Goal: Task Accomplishment & Management: Manage account settings

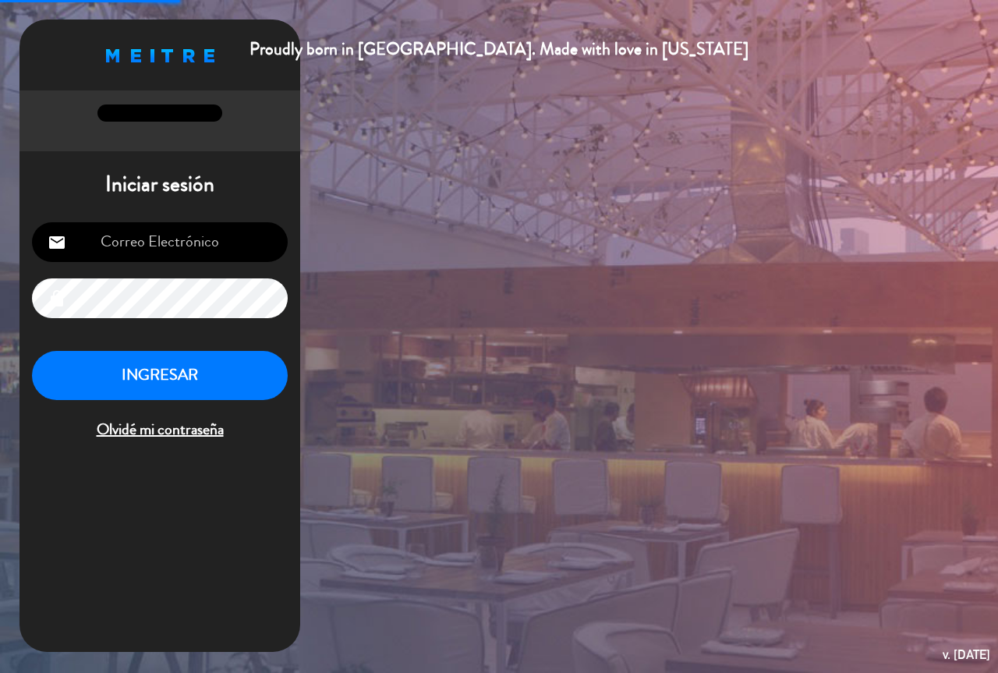
type input "[EMAIL_ADDRESS][DOMAIN_NAME]"
click at [127, 377] on button "INGRESAR" at bounding box center [160, 375] width 256 height 49
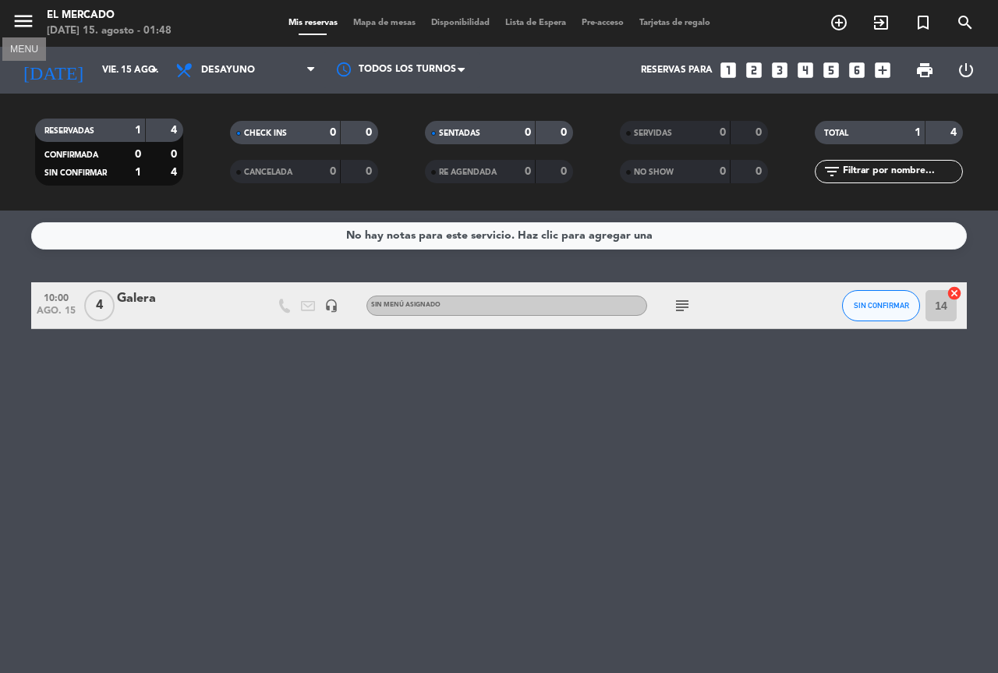
click at [26, 17] on icon "menu" at bounding box center [23, 20] width 23 height 23
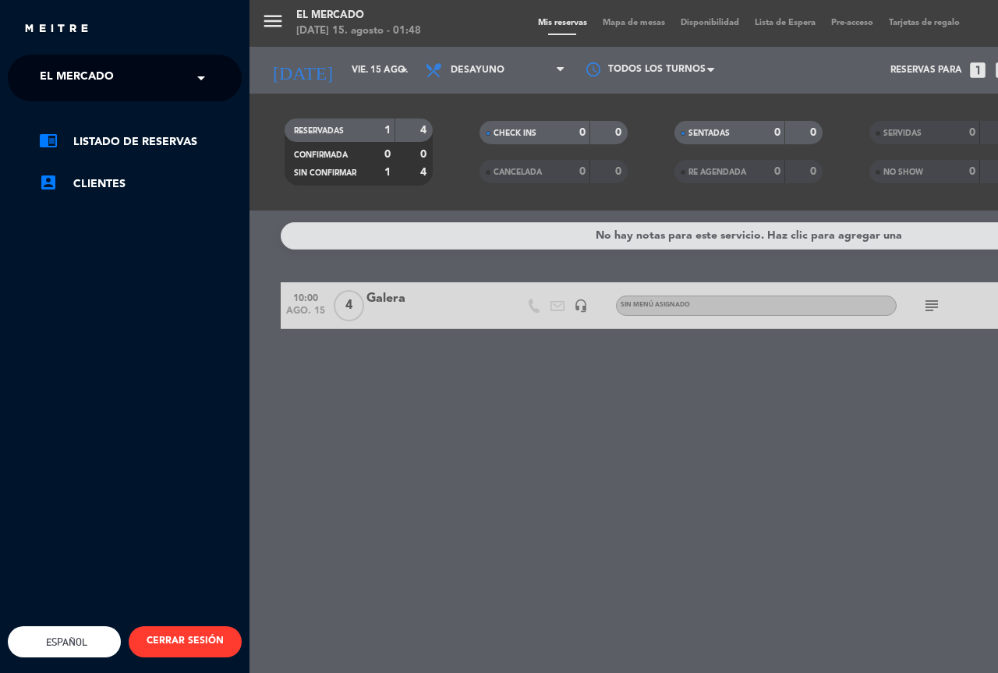
click at [74, 70] on span "El Mercado" at bounding box center [77, 78] width 74 height 33
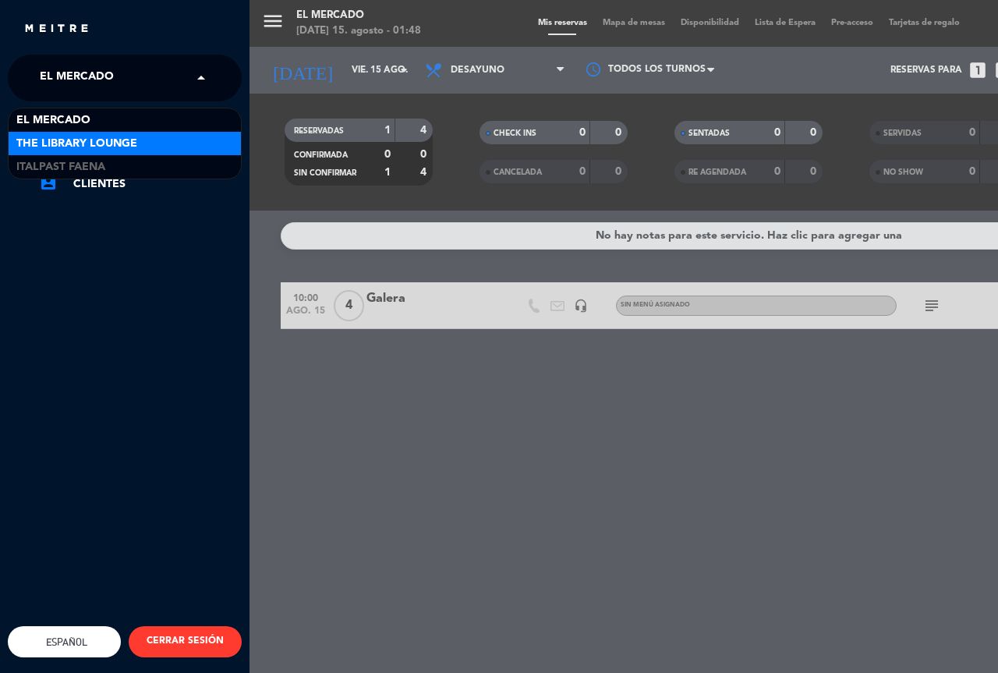
click at [97, 139] on span "The Library Lounge" at bounding box center [76, 144] width 121 height 18
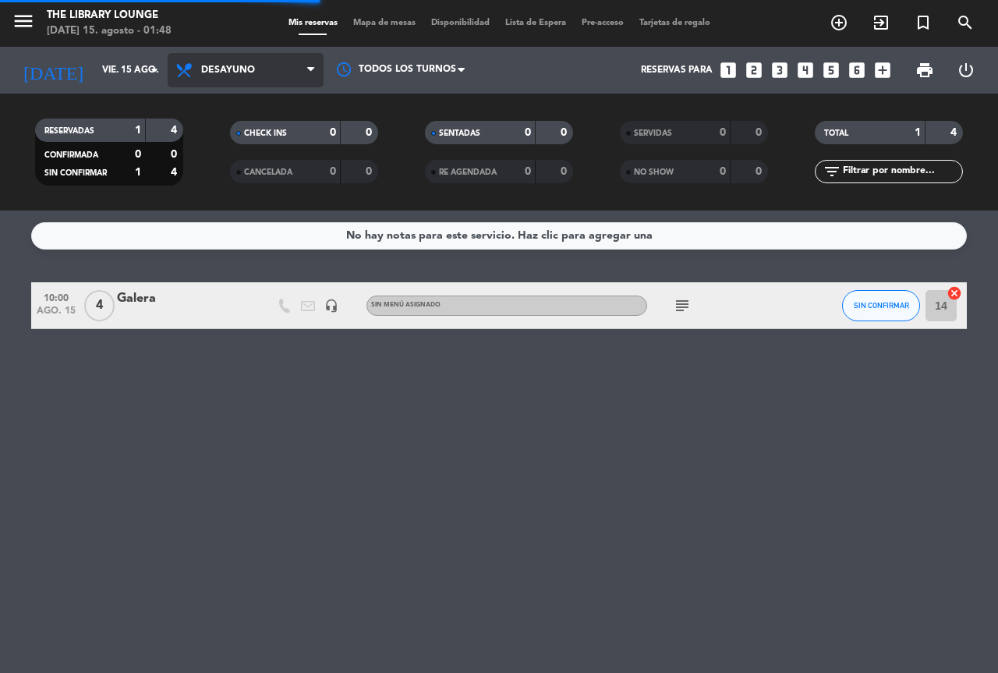
click at [244, 79] on span "Desayuno" at bounding box center [246, 70] width 156 height 34
click at [241, 65] on span "Desayuno" at bounding box center [228, 70] width 54 height 11
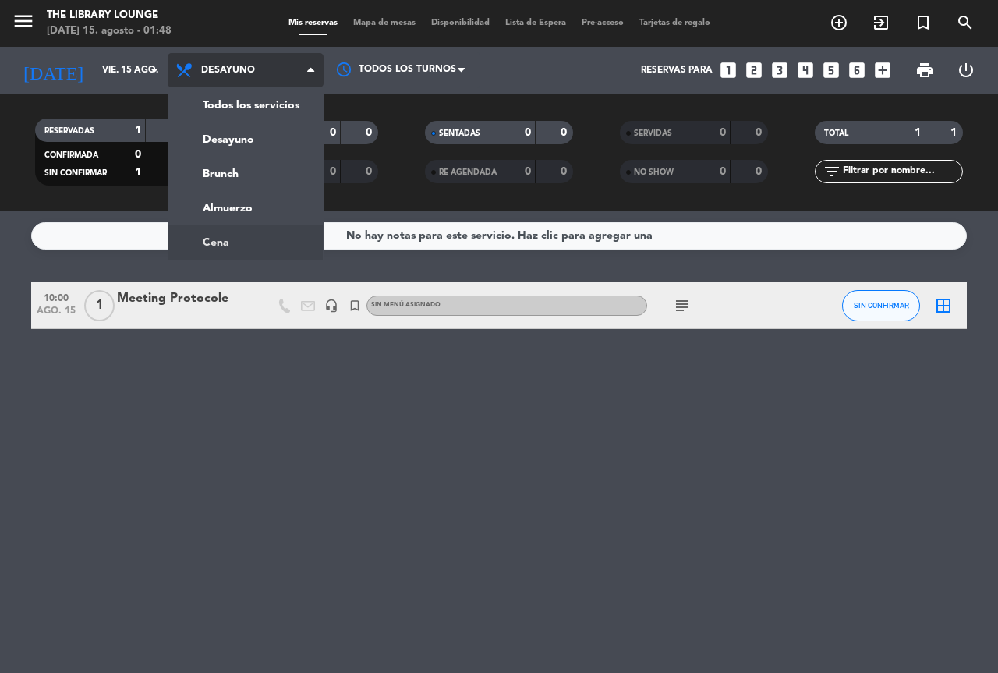
click at [245, 237] on ng-component "menu The Library Lounge [DATE] 15. agosto - 01:48 Mis reservas Mapa de mesas Di…" at bounding box center [499, 336] width 998 height 673
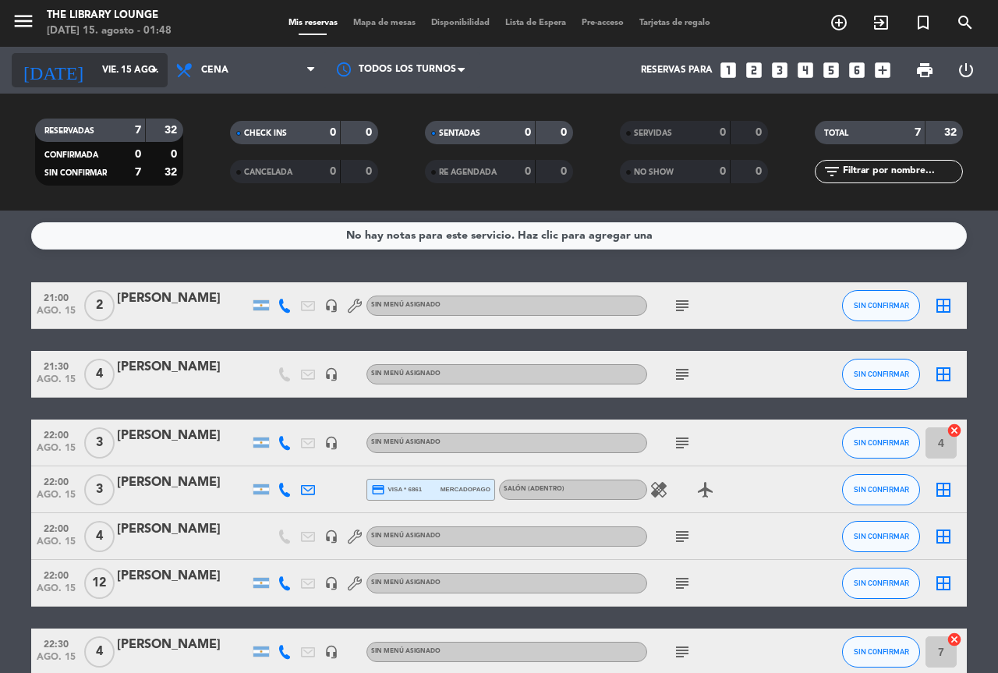
click at [119, 74] on input "vie. 15 ago." at bounding box center [156, 70] width 124 height 27
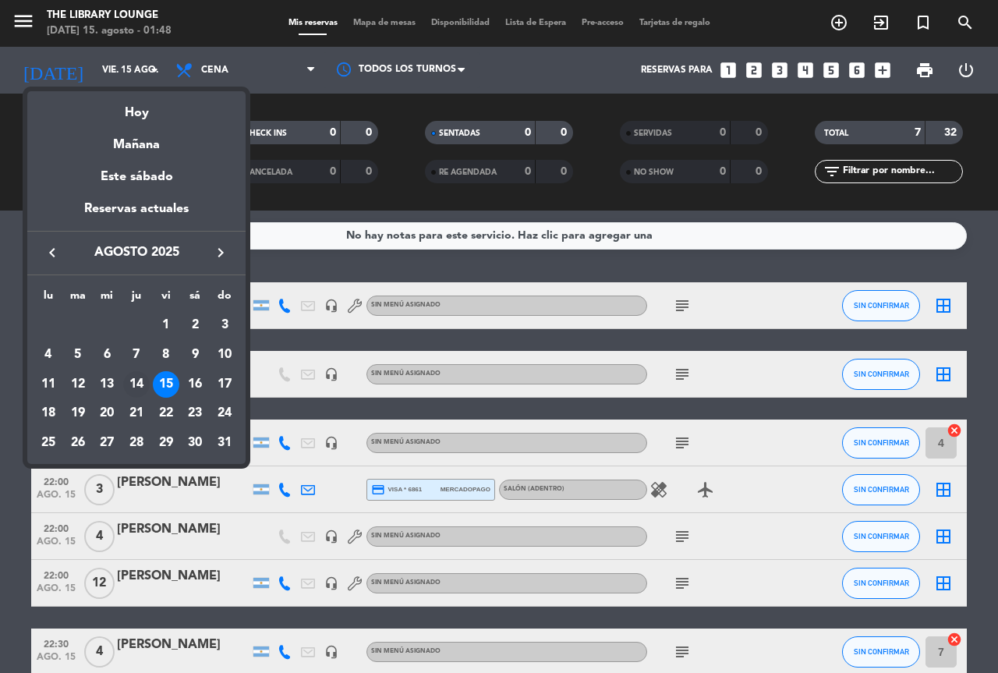
click at [133, 377] on div "14" at bounding box center [136, 384] width 27 height 27
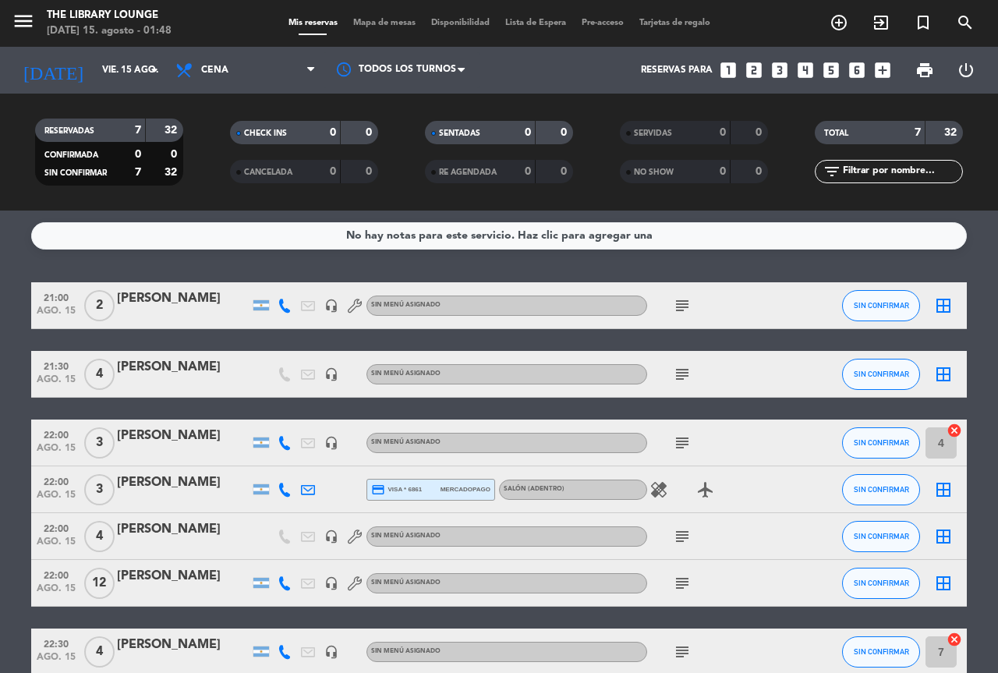
type input "jue. 14 ago."
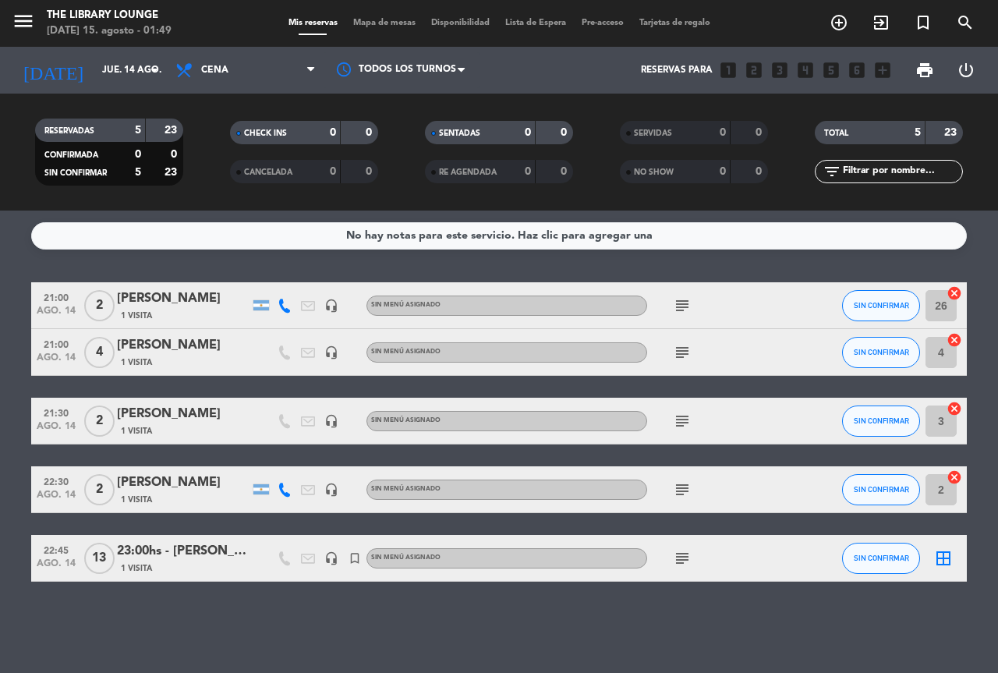
click at [179, 349] on div "[PERSON_NAME]" at bounding box center [183, 345] width 133 height 20
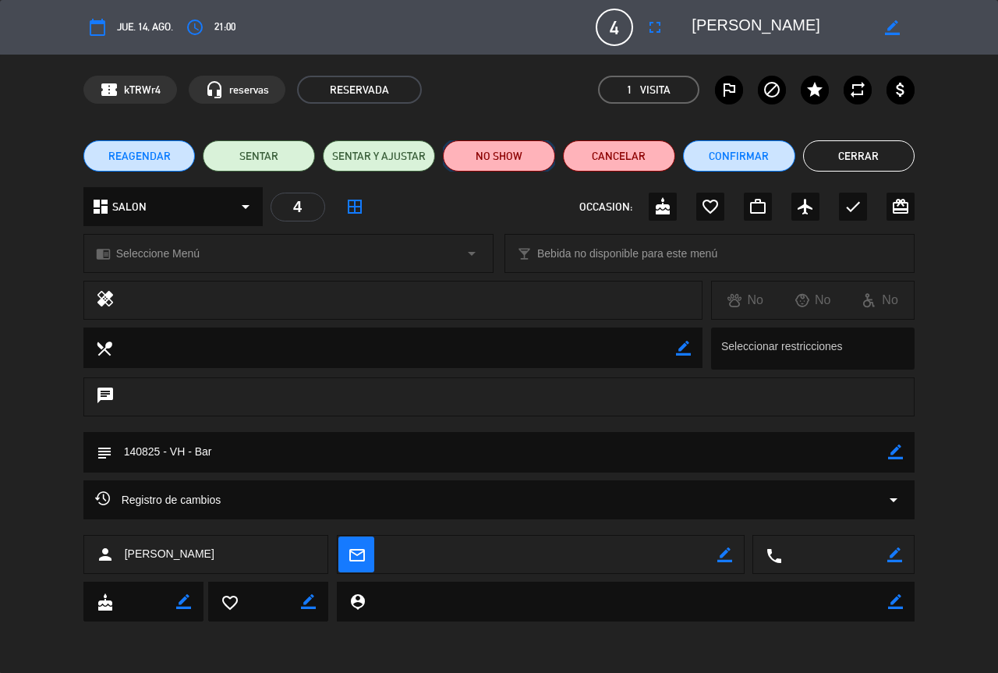
click at [540, 161] on button "NO SHOW" at bounding box center [499, 155] width 112 height 31
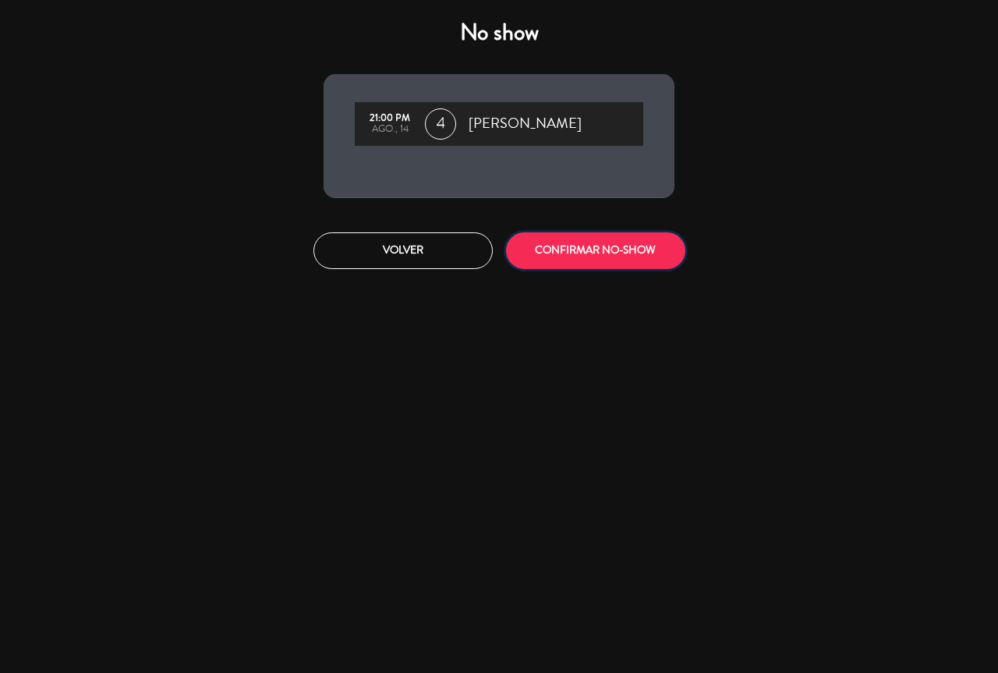
click at [633, 241] on button "CONFIRMAR NO-SHOW" at bounding box center [595, 250] width 179 height 37
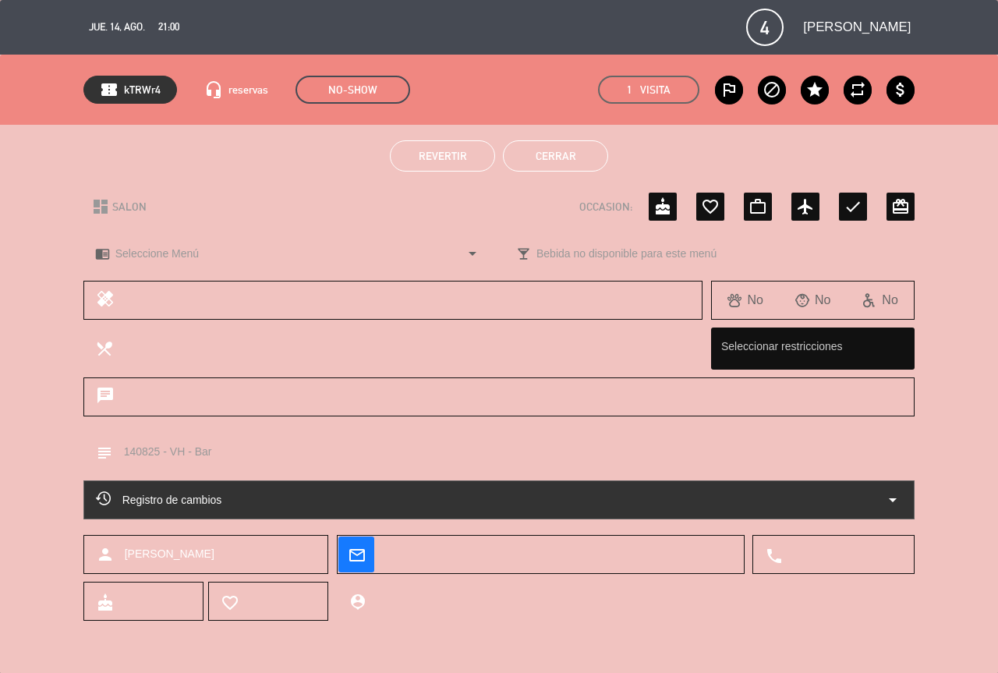
click at [585, 149] on button "Cerrar" at bounding box center [555, 155] width 105 height 31
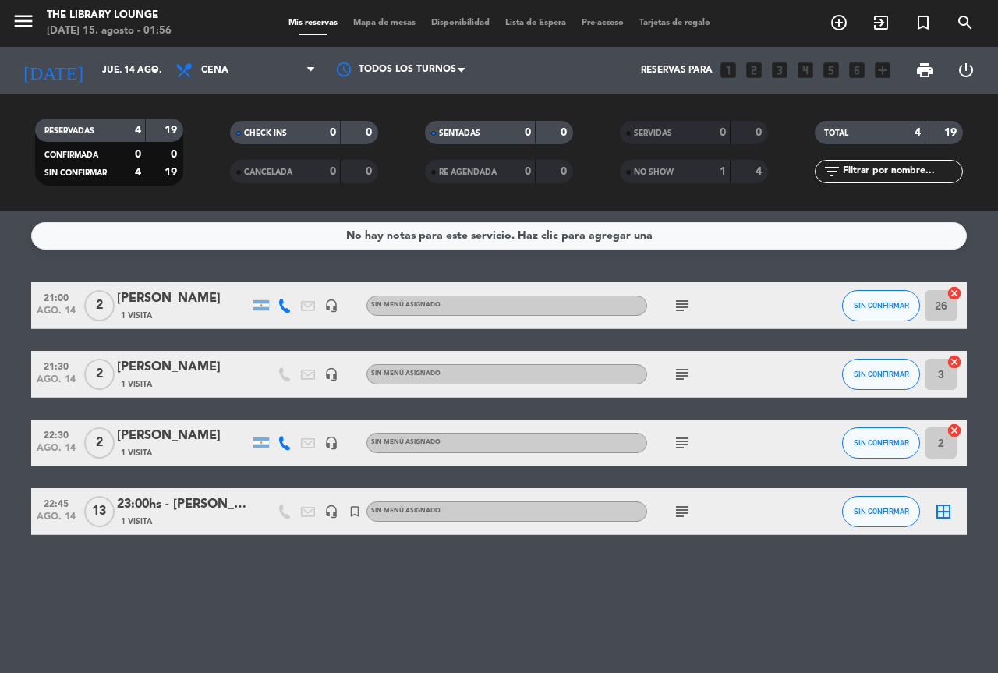
click at [184, 299] on div "[PERSON_NAME]" at bounding box center [183, 298] width 133 height 20
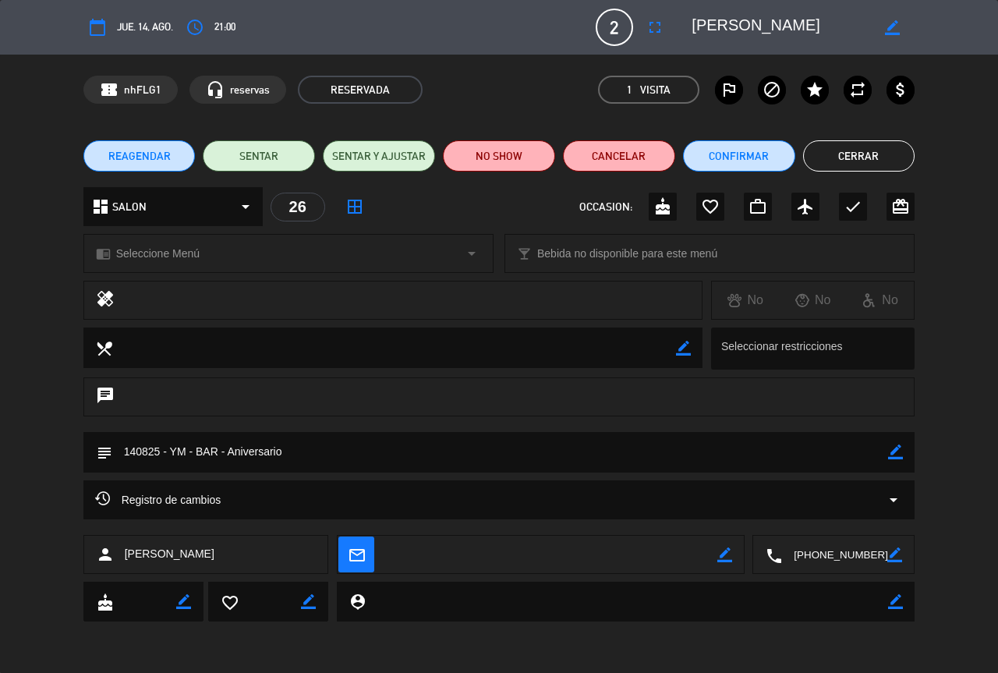
click at [845, 557] on textarea at bounding box center [834, 555] width 105 height 39
click at [860, 514] on span "content_paste" at bounding box center [864, 517] width 12 height 12
click at [841, 151] on button "Cerrar" at bounding box center [859, 155] width 112 height 31
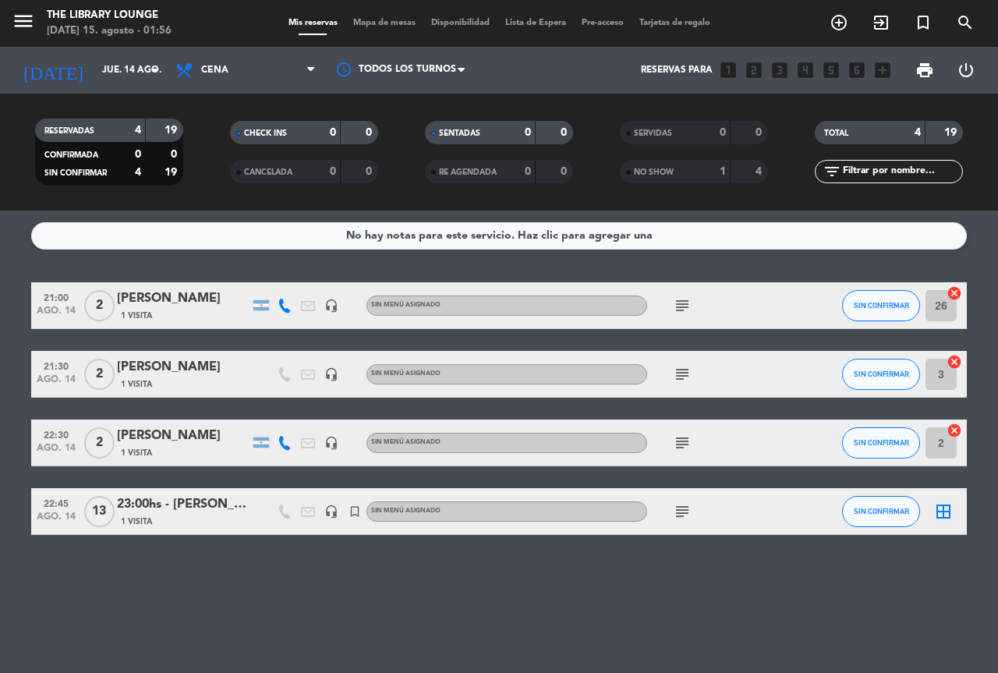
click at [182, 373] on div "[PERSON_NAME]" at bounding box center [183, 367] width 133 height 20
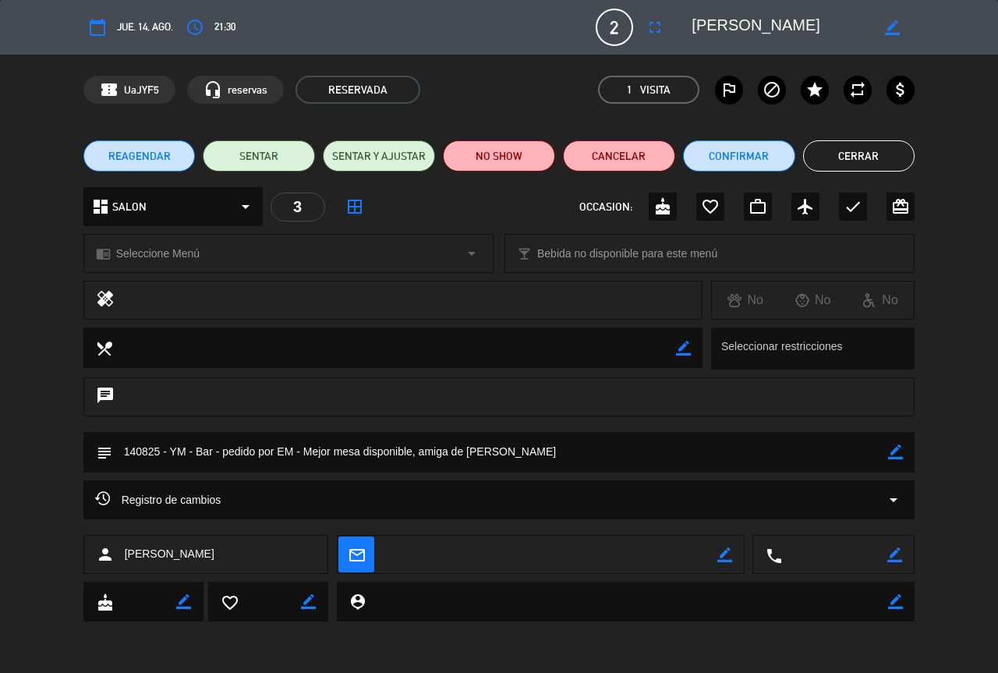
click at [872, 161] on button "Cerrar" at bounding box center [859, 155] width 112 height 31
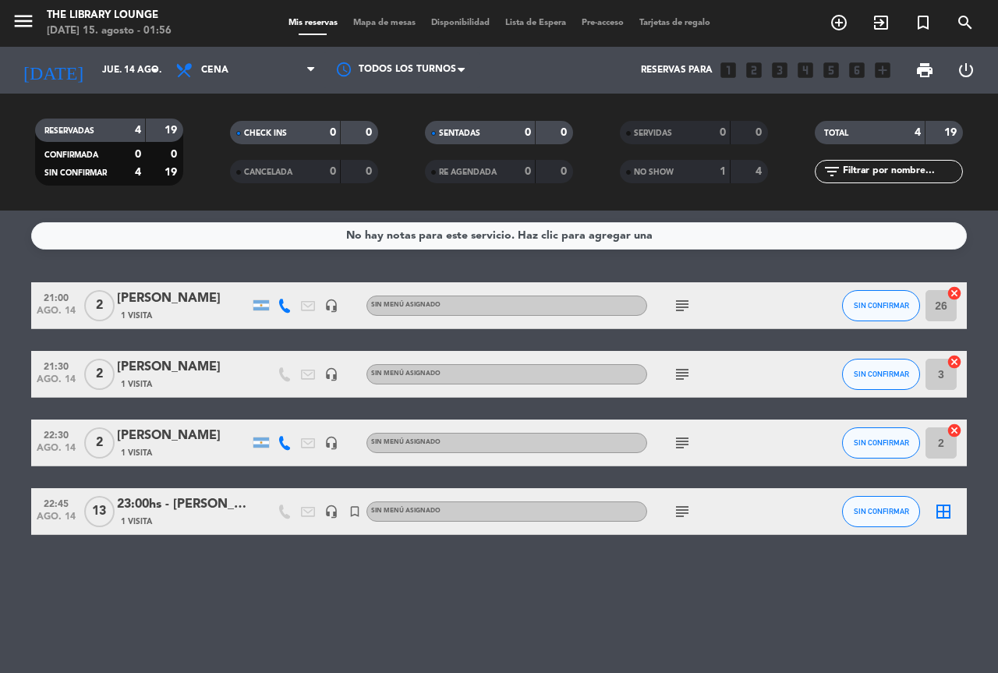
click at [159, 434] on div "[PERSON_NAME]" at bounding box center [183, 436] width 133 height 20
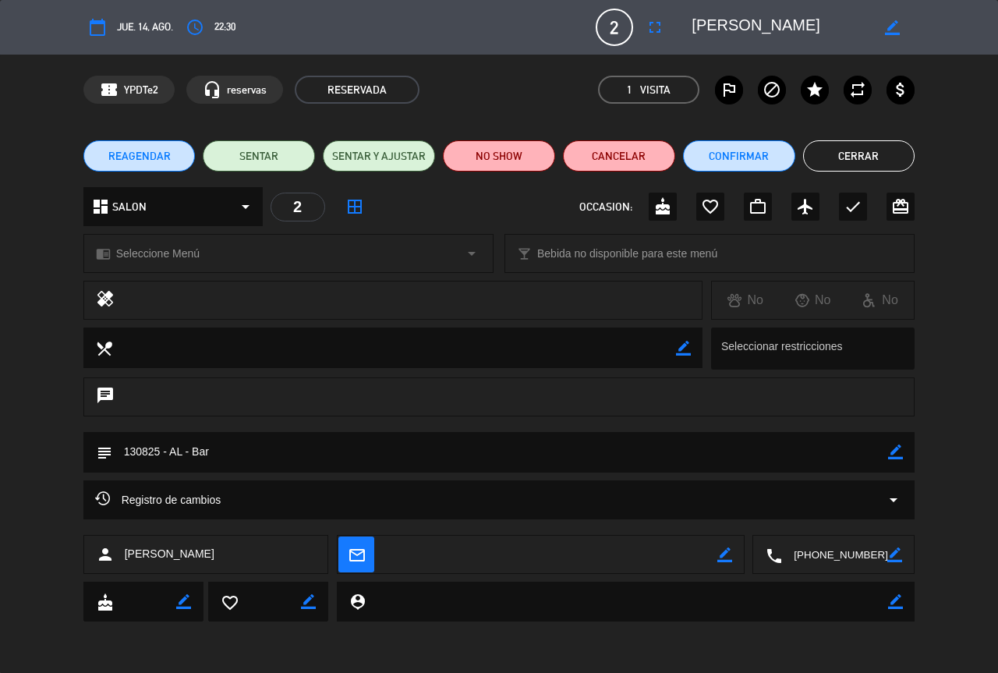
click at [833, 560] on textarea at bounding box center [834, 555] width 105 height 39
click at [867, 515] on span "content_paste" at bounding box center [864, 517] width 12 height 12
click at [860, 147] on button "Cerrar" at bounding box center [859, 155] width 112 height 31
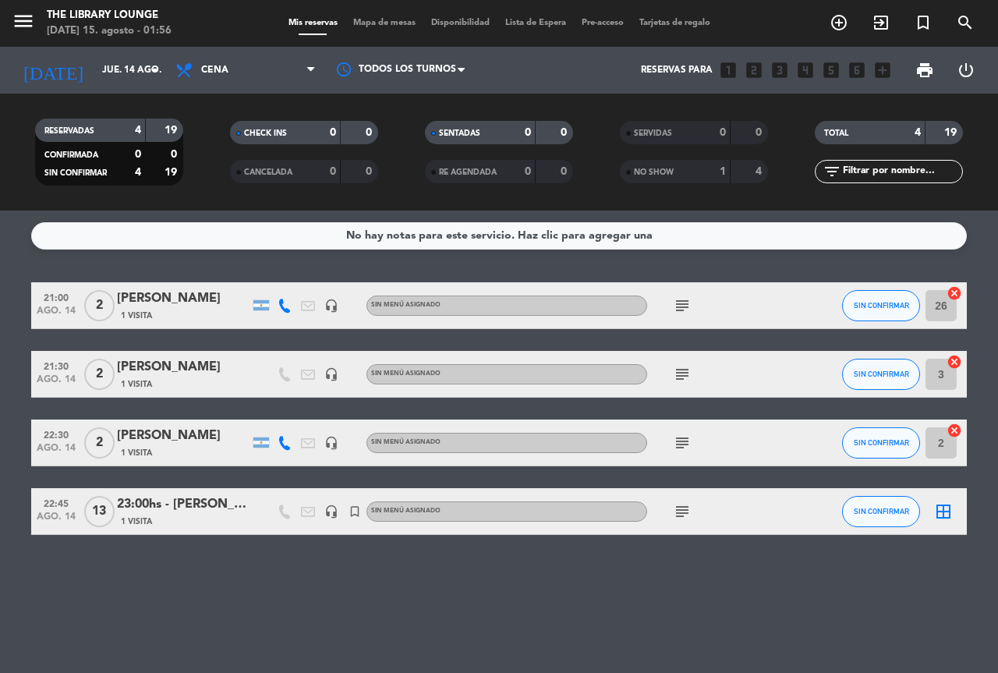
click at [185, 507] on div "23:00hs - [PERSON_NAME]" at bounding box center [183, 504] width 133 height 20
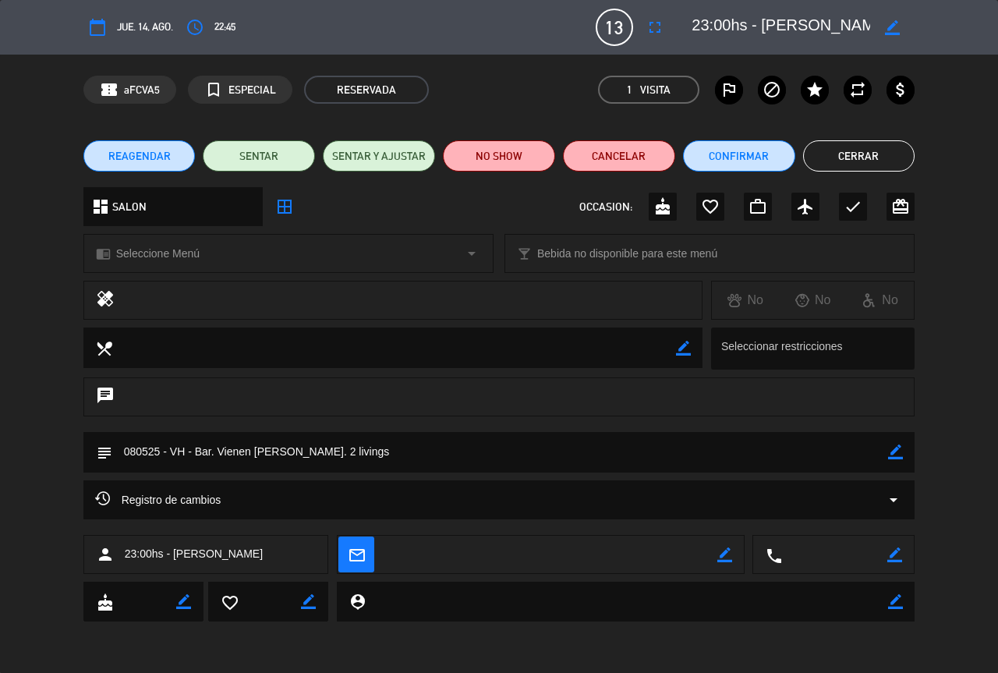
click at [897, 165] on button "Cerrar" at bounding box center [859, 155] width 112 height 31
